Goal: Task Accomplishment & Management: Use online tool/utility

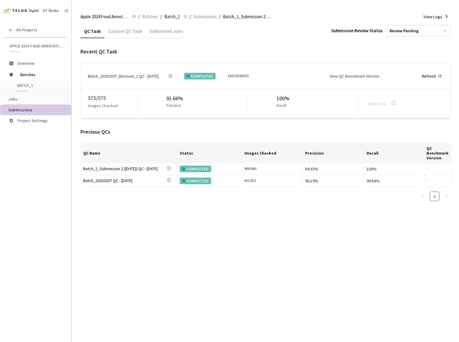
click at [129, 35] on div "Custom QC Task" at bounding box center [124, 33] width 41 height 10
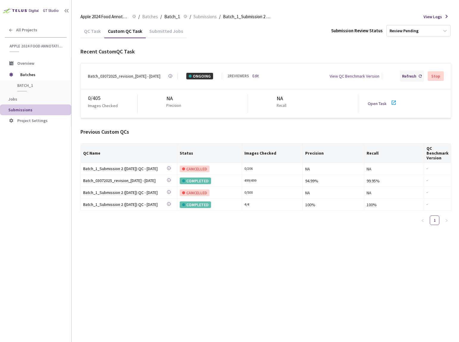
click at [414, 76] on div "Refresh" at bounding box center [409, 76] width 14 height 7
click at [413, 76] on div "Refresh" at bounding box center [409, 76] width 14 height 7
click at [414, 75] on div "Refresh" at bounding box center [409, 76] width 14 height 7
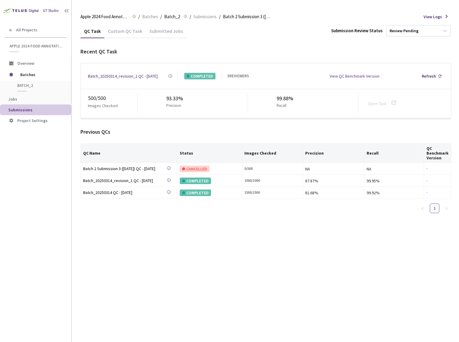
click at [125, 37] on div "Custom QC Task" at bounding box center [124, 33] width 41 height 10
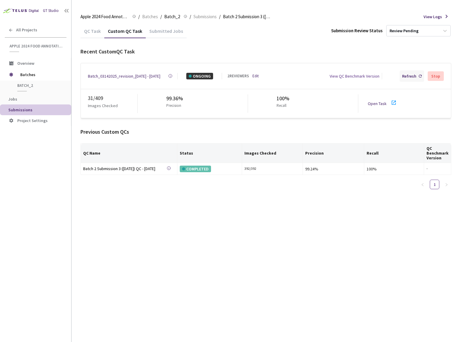
click at [413, 73] on div "Refresh" at bounding box center [409, 76] width 14 height 7
click at [414, 76] on div "Refresh" at bounding box center [409, 76] width 14 height 7
click at [149, 77] on div "Batch_03142025_revision_4 - 07 Sep, 2025" at bounding box center [124, 76] width 72 height 7
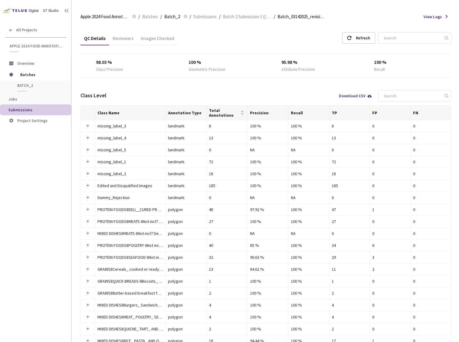
click at [147, 37] on div "Images Checked" at bounding box center [157, 40] width 41 height 10
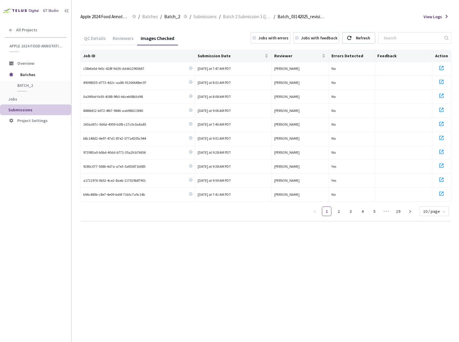
click at [279, 36] on div "Jobs with errors" at bounding box center [274, 38] width 30 height 7
click at [375, 39] on div "Refresh" at bounding box center [358, 37] width 33 height 11
click at [434, 212] on link "3" at bounding box center [434, 211] width 9 height 9
click at [237, 15] on span "Batch 2 Submission 3 (3-14-25)" at bounding box center [247, 16] width 48 height 7
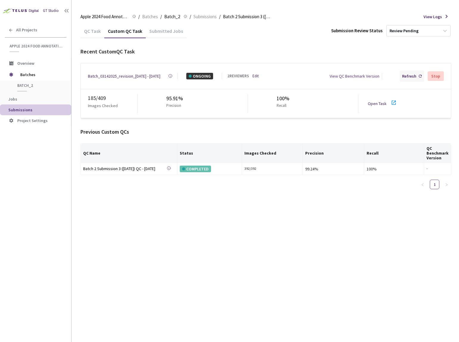
click at [413, 71] on div "Refresh" at bounding box center [412, 75] width 24 height 11
click at [418, 78] on div "Refresh" at bounding box center [412, 75] width 24 height 11
click at [414, 78] on div "Refresh" at bounding box center [412, 75] width 24 height 11
click at [407, 77] on div "Refresh" at bounding box center [409, 76] width 14 height 7
click at [131, 73] on div "Batch_03142025_revision_4 - 07 Sep, 2025" at bounding box center [124, 76] width 72 height 7
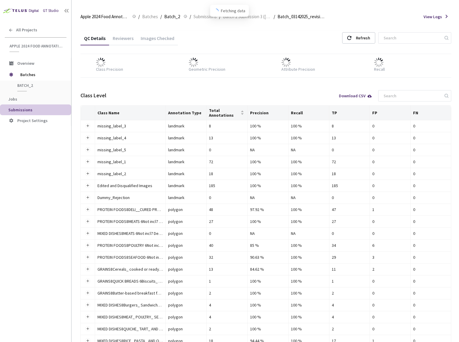
click at [124, 38] on div "Reviewers" at bounding box center [123, 40] width 28 height 10
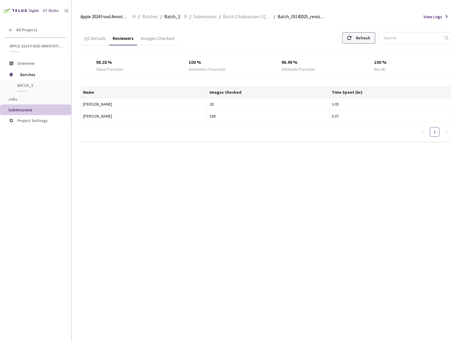
click at [370, 35] on div "Refresh" at bounding box center [363, 38] width 14 height 11
click at [366, 37] on div "Refresh" at bounding box center [358, 37] width 33 height 11
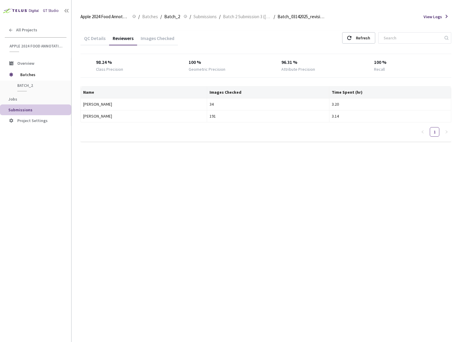
click at [97, 41] on div "QC Details" at bounding box center [95, 40] width 29 height 10
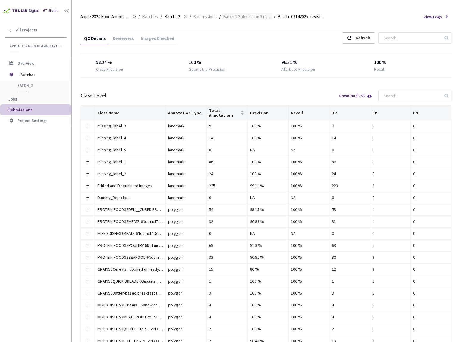
click at [223, 18] on span "Batch 2 Submission 3 (3-14-25)" at bounding box center [247, 16] width 48 height 7
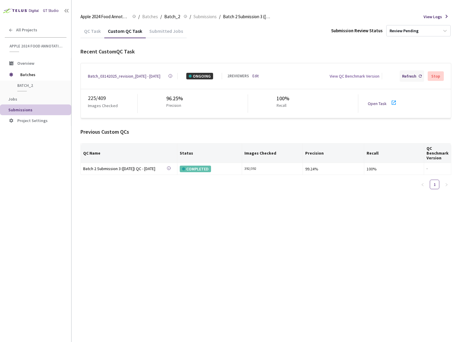
click at [409, 78] on div "Refresh" at bounding box center [412, 75] width 24 height 11
click at [409, 75] on div "Refresh" at bounding box center [409, 76] width 14 height 7
click at [409, 76] on div "Refresh" at bounding box center [409, 76] width 14 height 7
click at [111, 74] on div "Batch_03142025_revision_4 - 07 Sep, 2025" at bounding box center [124, 76] width 72 height 7
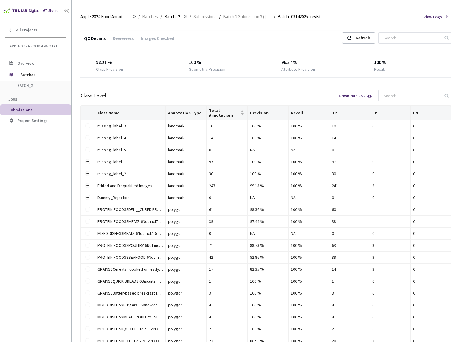
click at [163, 35] on div "Images Checked" at bounding box center [157, 40] width 41 height 10
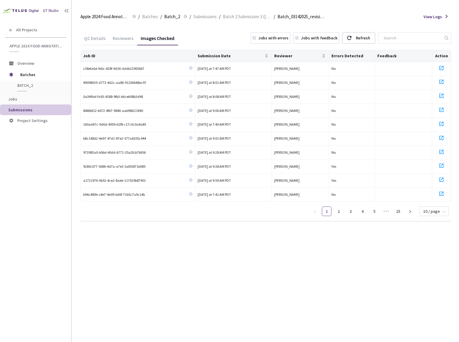
click at [289, 38] on div "Jobs with errors" at bounding box center [274, 38] width 30 height 7
click at [432, 208] on link "4" at bounding box center [434, 211] width 9 height 9
click at [249, 18] on span "Batch 2 Submission 3 (3-14-25)" at bounding box center [247, 16] width 48 height 7
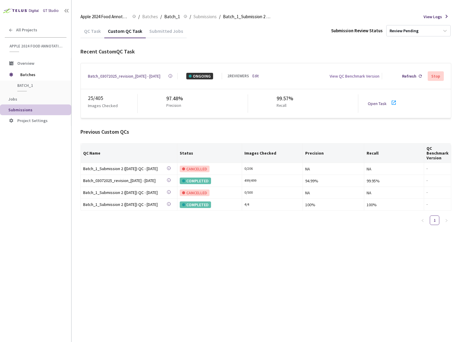
click at [102, 77] on div "Batch_03072025_revision_[DATE] - [DATE]" at bounding box center [124, 76] width 72 height 7
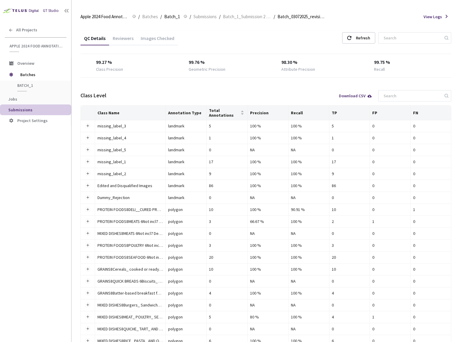
click at [142, 42] on div "Images Checked" at bounding box center [157, 40] width 41 height 10
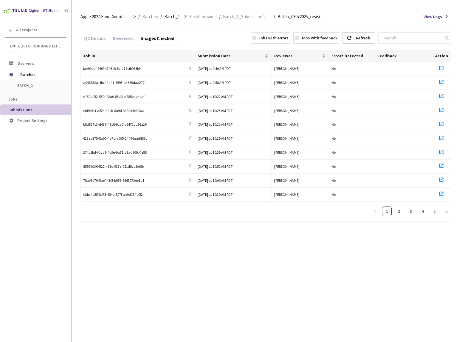
click at [278, 37] on div "Jobs with errors" at bounding box center [274, 38] width 30 height 7
